Goal: Find specific page/section: Find specific page/section

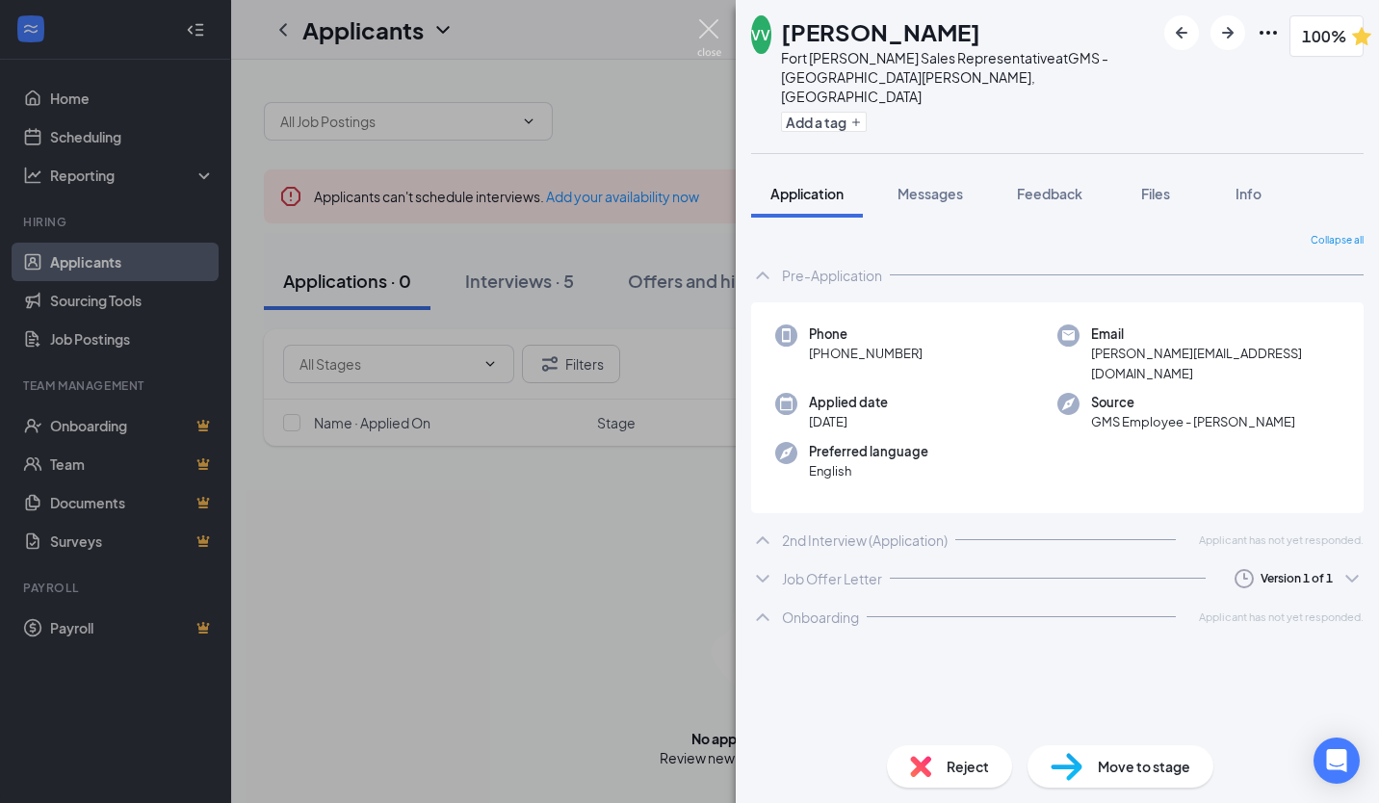
click at [710, 26] on img at bounding box center [709, 38] width 24 height 38
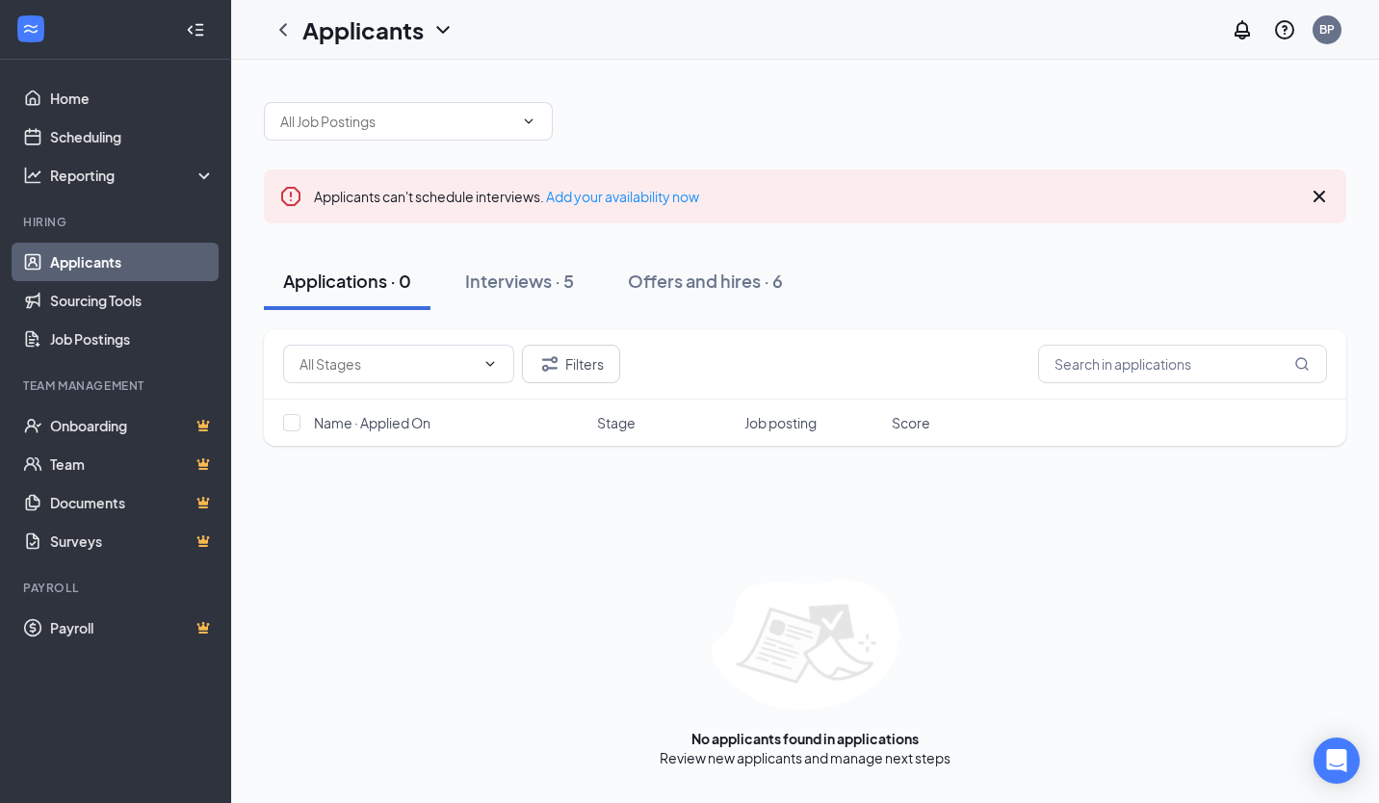
click at [507, 283] on div "Interviews · 5" at bounding box center [519, 281] width 109 height 24
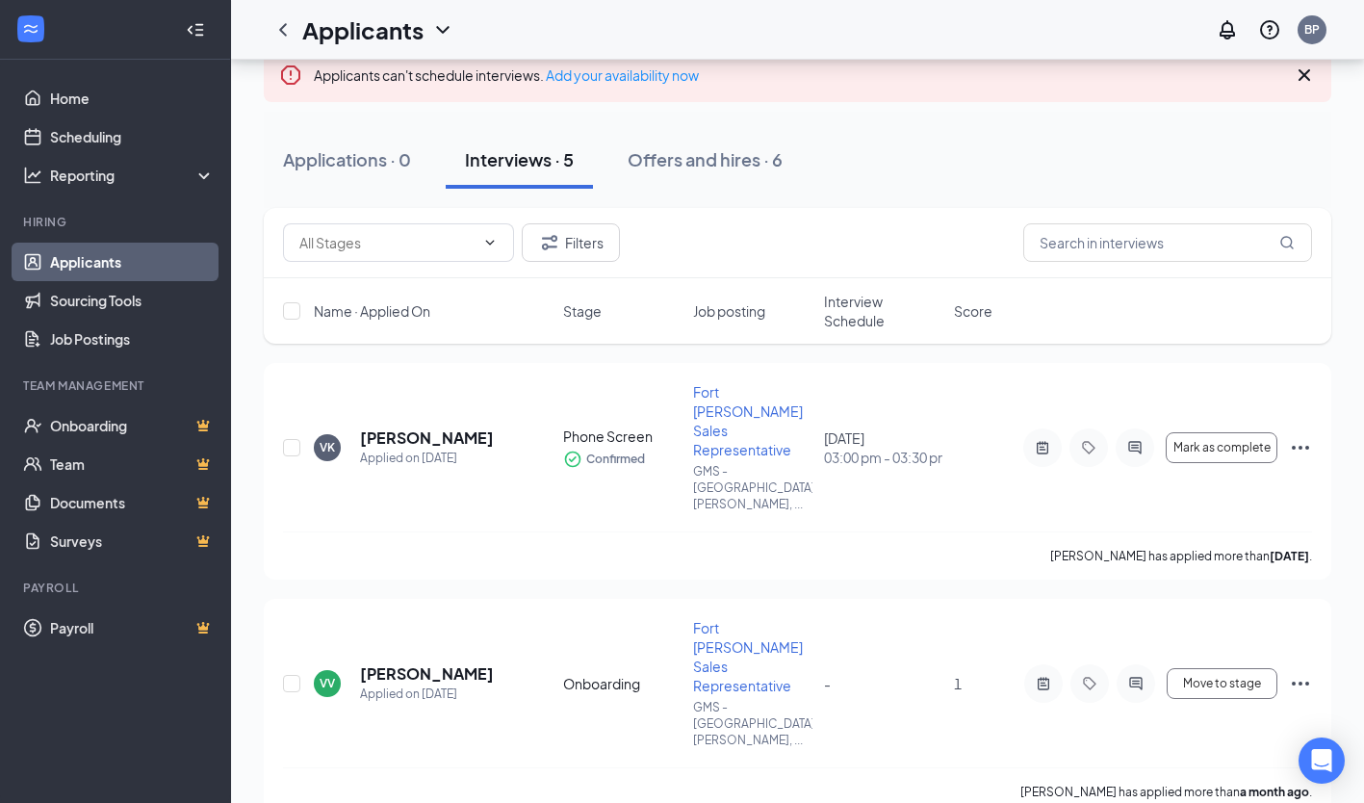
scroll to position [120, 0]
click at [376, 152] on div "Applications · 0" at bounding box center [347, 160] width 128 height 24
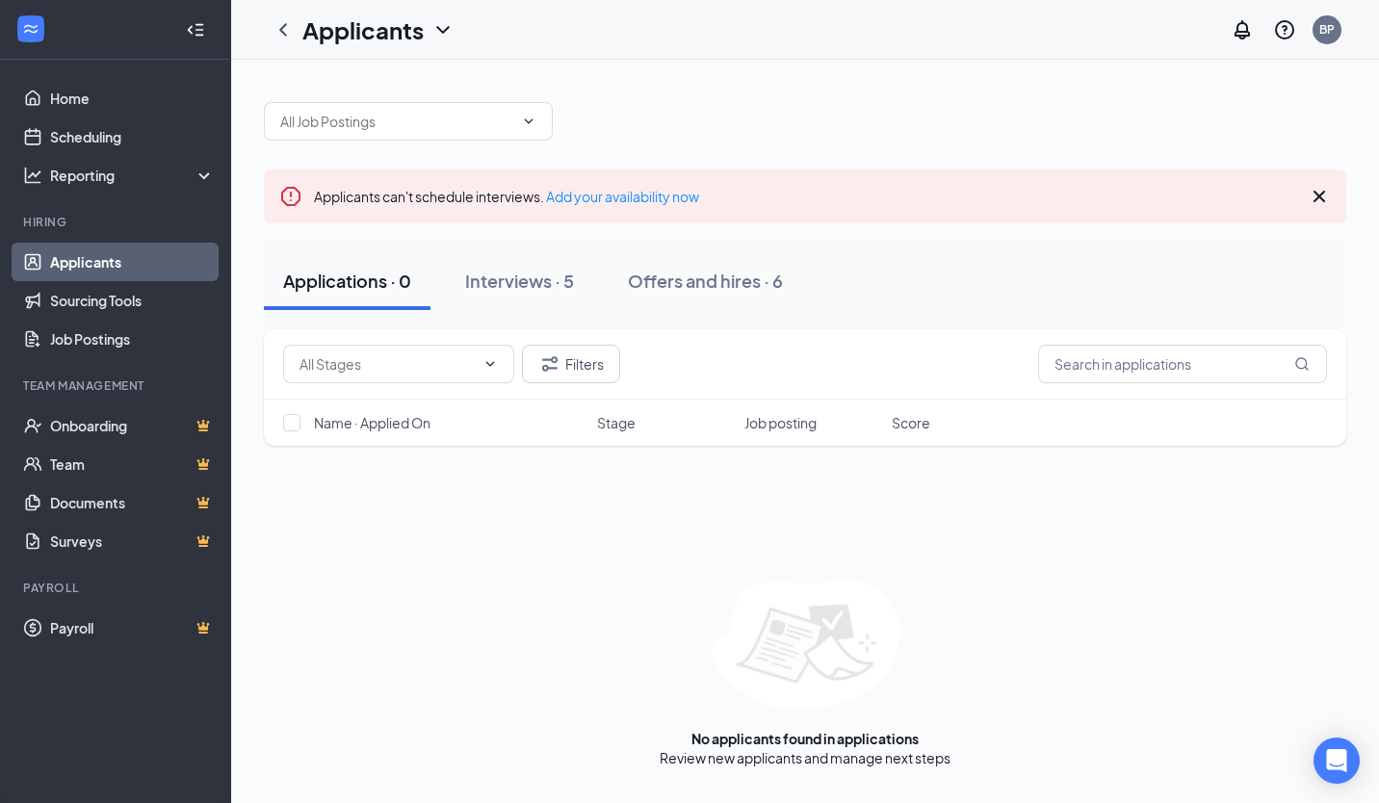
click at [680, 283] on div "Offers and hires · 6" at bounding box center [705, 281] width 155 height 24
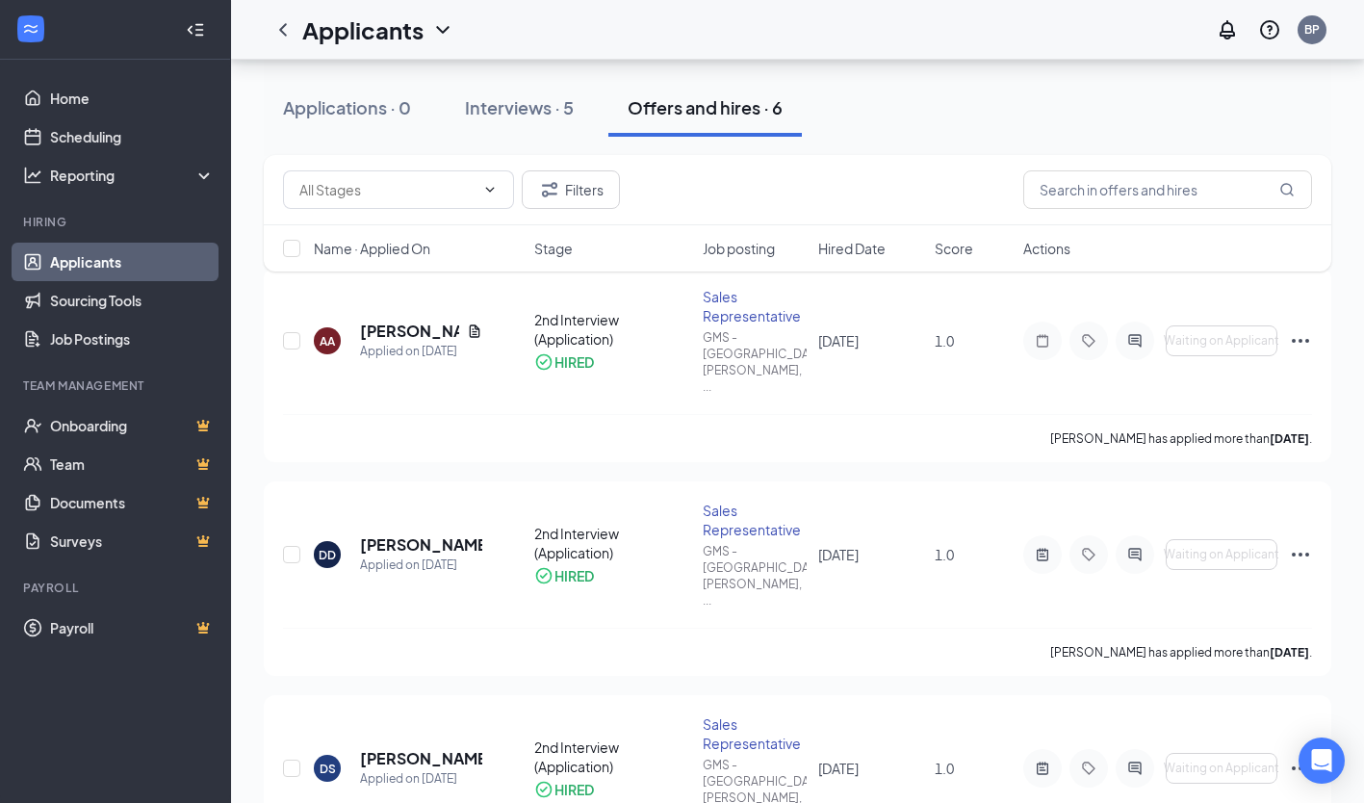
scroll to position [198, 0]
drag, startPoint x: 494, startPoint y: 488, endPoint x: 360, endPoint y: 498, distance: 134.2
click at [360, 533] on div "DD [PERSON_NAME] Applied on [DATE]" at bounding box center [418, 553] width 209 height 40
drag, startPoint x: 360, startPoint y: 498, endPoint x: 372, endPoint y: 496, distance: 11.7
copy h5 "[PERSON_NAME]"
